Goal: Navigation & Orientation: Find specific page/section

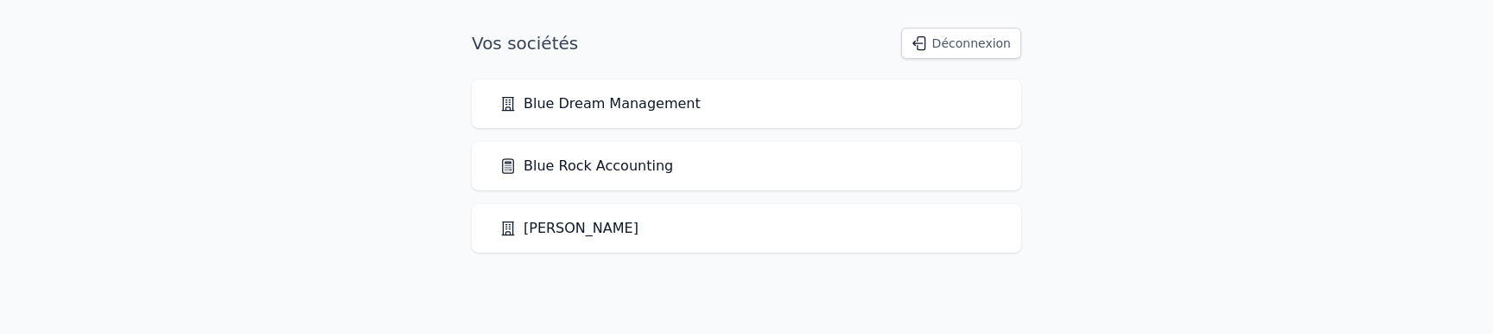
click at [657, 177] on div "Blue Rock Accounting" at bounding box center [747, 166] width 550 height 48
click at [613, 166] on link "Blue Rock Accounting" at bounding box center [586, 166] width 174 height 21
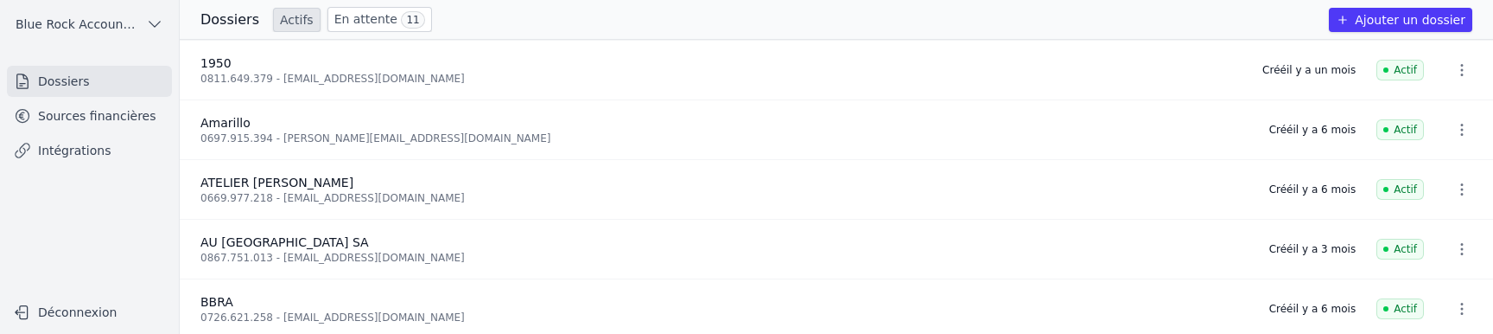
scroll to position [49, 0]
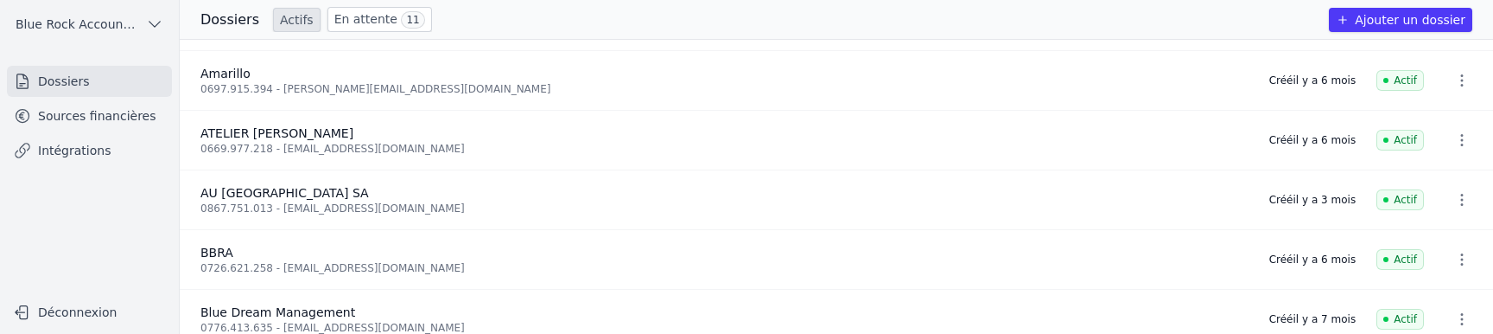
click at [112, 115] on link "Sources financières" at bounding box center [89, 115] width 165 height 31
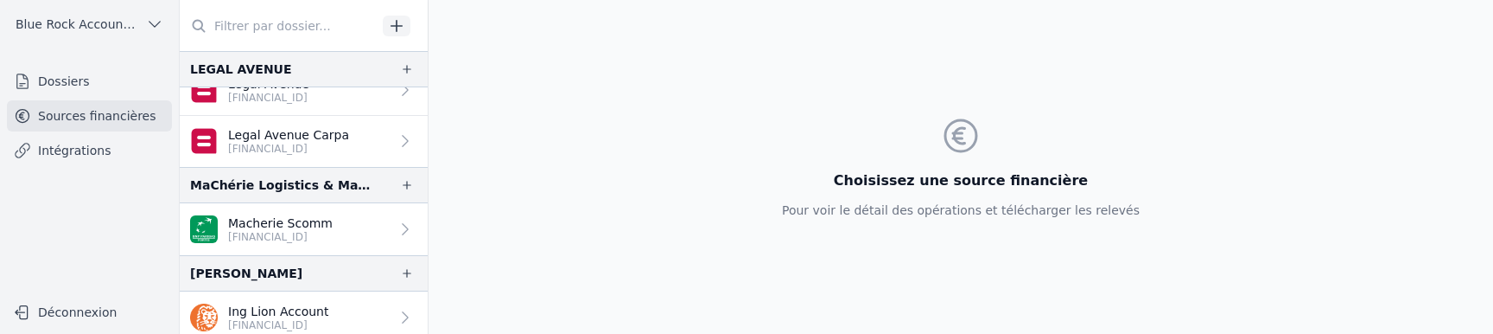
scroll to position [2738, 0]
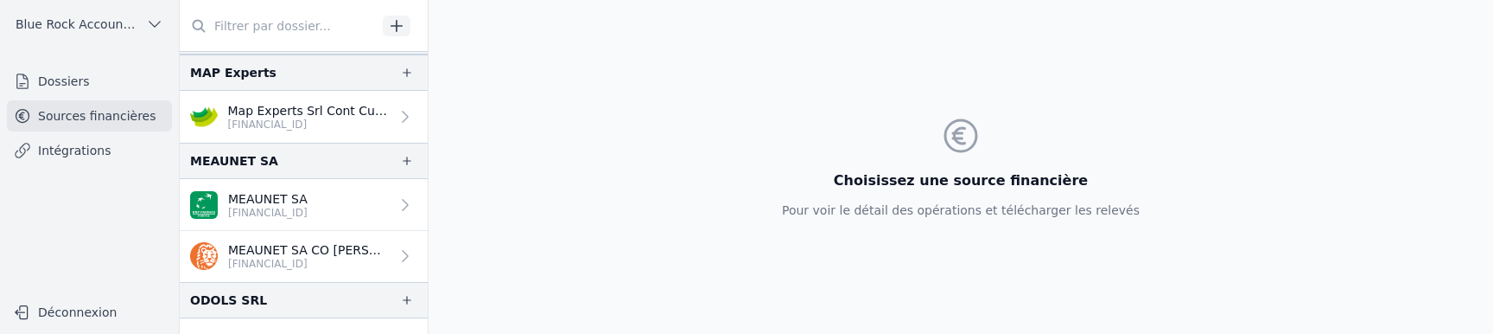
click at [308, 213] on p "[FINANCIAL_ID]" at bounding box center [268, 213] width 80 height 14
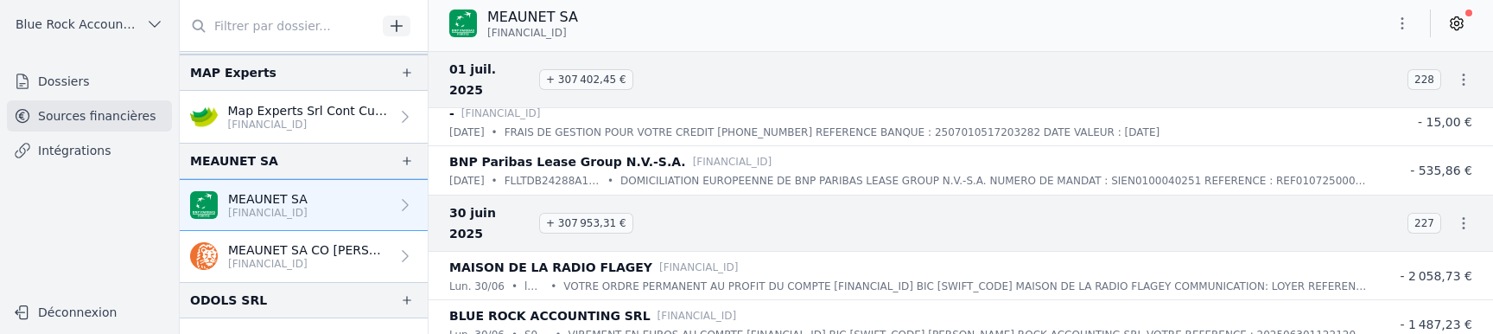
scroll to position [2166, 0]
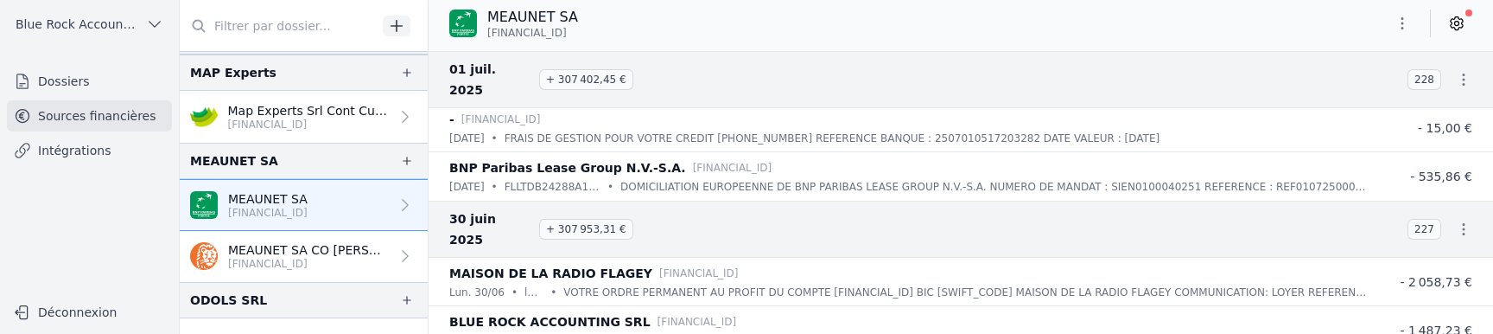
click at [315, 269] on p "[FINANCIAL_ID]" at bounding box center [309, 264] width 162 height 14
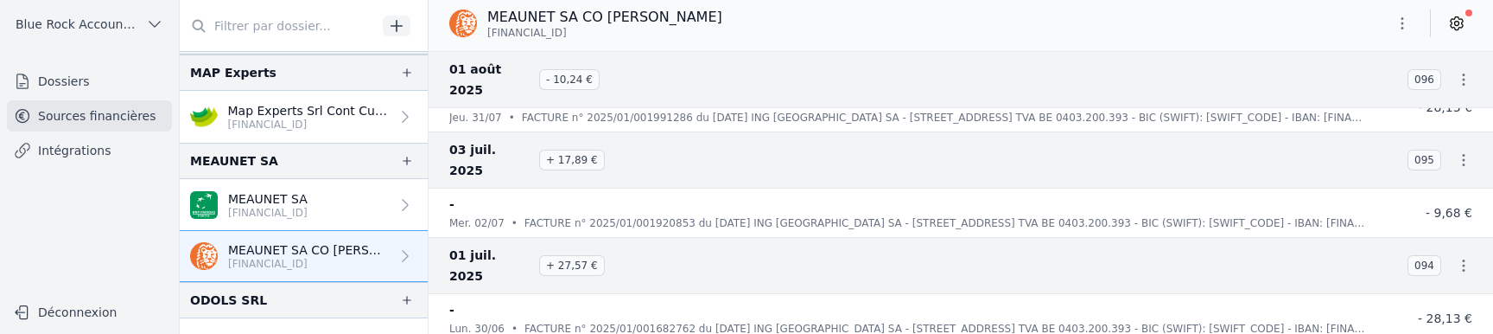
scroll to position [357, 0]
